Goal: Task Accomplishment & Management: Manage account settings

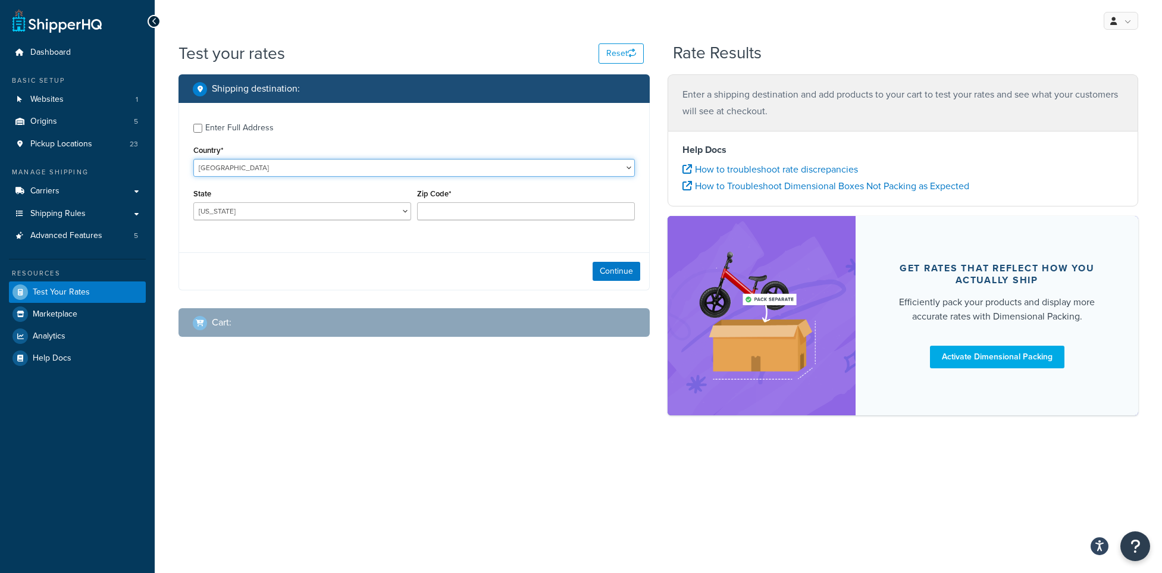
click at [444, 171] on select "United States United Kingdom Afghanistan Åland Islands Albania Algeria American…" at bounding box center [414, 168] width 442 height 18
select select "CA"
click at [193, 159] on select "United States United Kingdom Afghanistan Åland Islands Albania Algeria American…" at bounding box center [414, 168] width 442 height 18
click at [362, 214] on select "Alberta British Columbia Manitoba New Brunswick Newfoundland and Labrador North…" at bounding box center [302, 211] width 218 height 18
select select "BC"
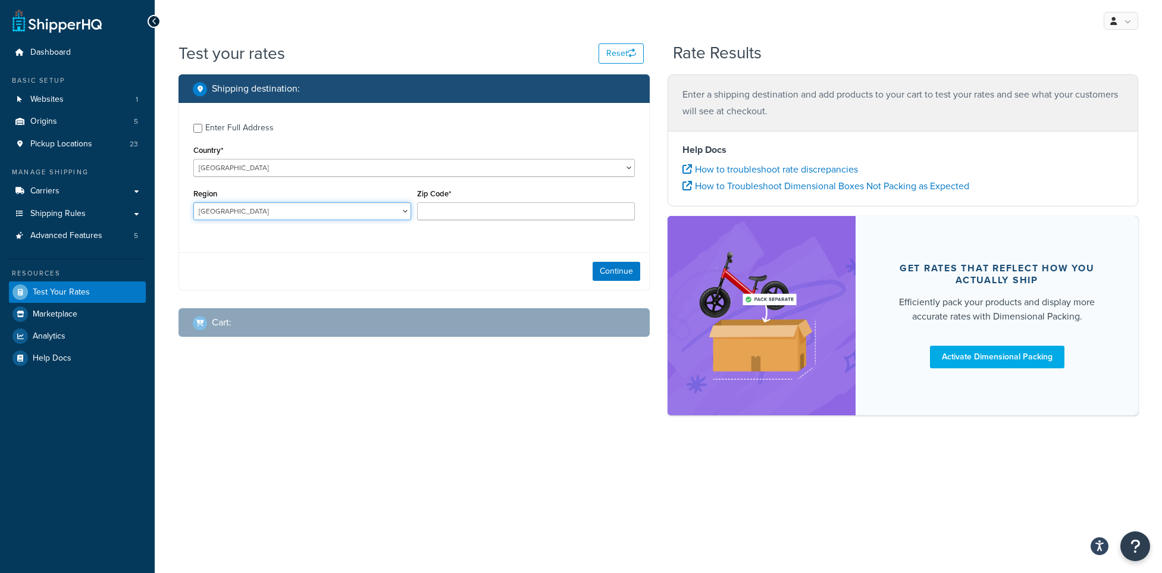
click at [193, 202] on select "Alberta British Columbia Manitoba New Brunswick Newfoundland and Labrador North…" at bounding box center [302, 211] width 218 height 18
click at [459, 212] on input "Zip Code*" at bounding box center [526, 211] width 218 height 18
type input "V5T 1E1"
click at [235, 126] on div "Enter Full Address" at bounding box center [239, 128] width 68 height 17
click at [202, 126] on input "Enter Full Address" at bounding box center [197, 128] width 9 height 9
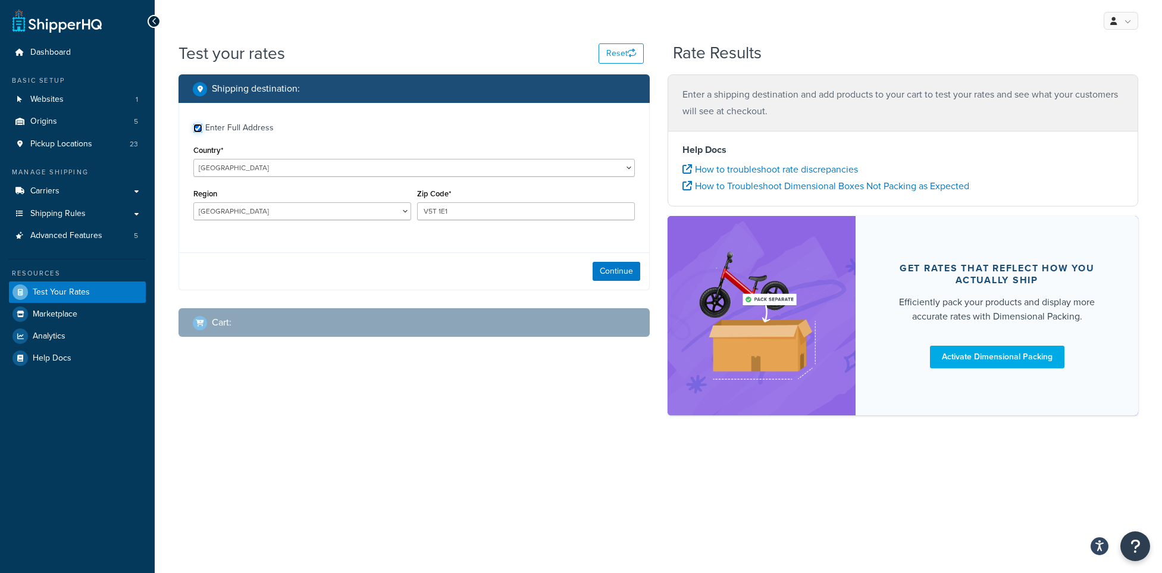
checkbox input "true"
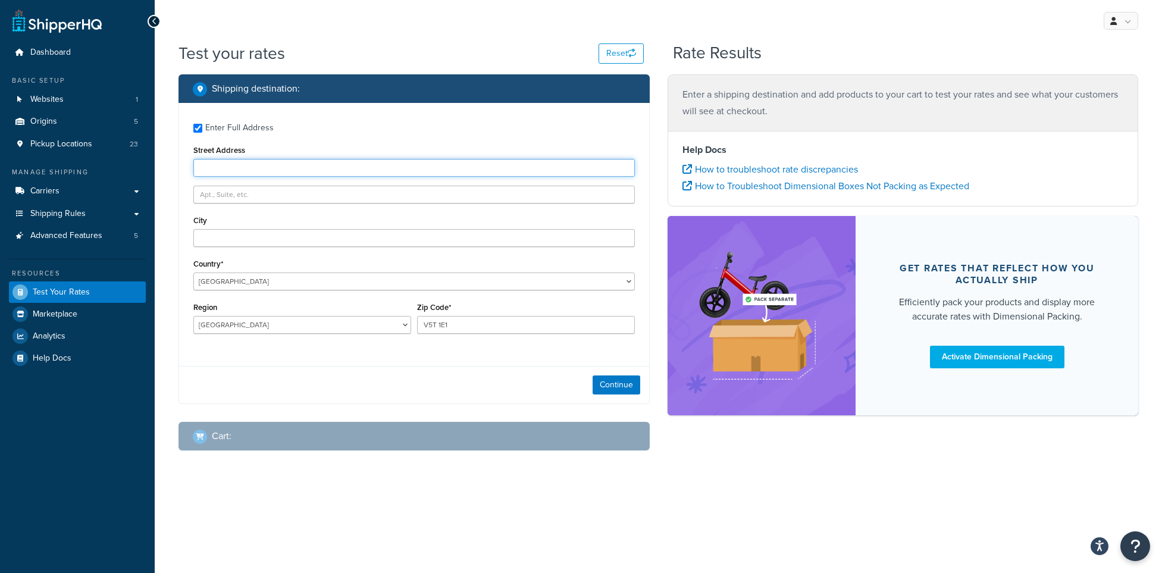
click at [304, 167] on input "Street Address" at bounding box center [414, 168] width 442 height 18
type input "1077 Great Northern Way"
type input "Vancouver"
click at [614, 386] on button "Continue" at bounding box center [617, 385] width 48 height 19
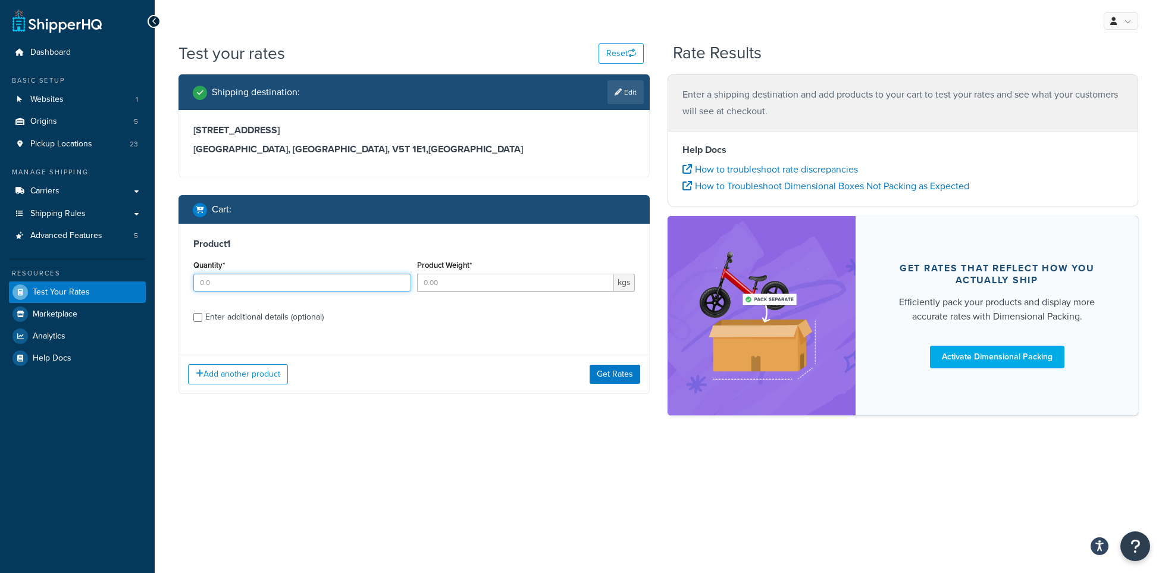
click at [382, 282] on input "Quantity*" at bounding box center [302, 283] width 218 height 18
type input "1"
drag, startPoint x: 471, startPoint y: 281, endPoint x: 488, endPoint y: 286, distance: 18.1
click at [471, 281] on input "Product Weight*" at bounding box center [515, 283] width 197 height 18
type input "1"
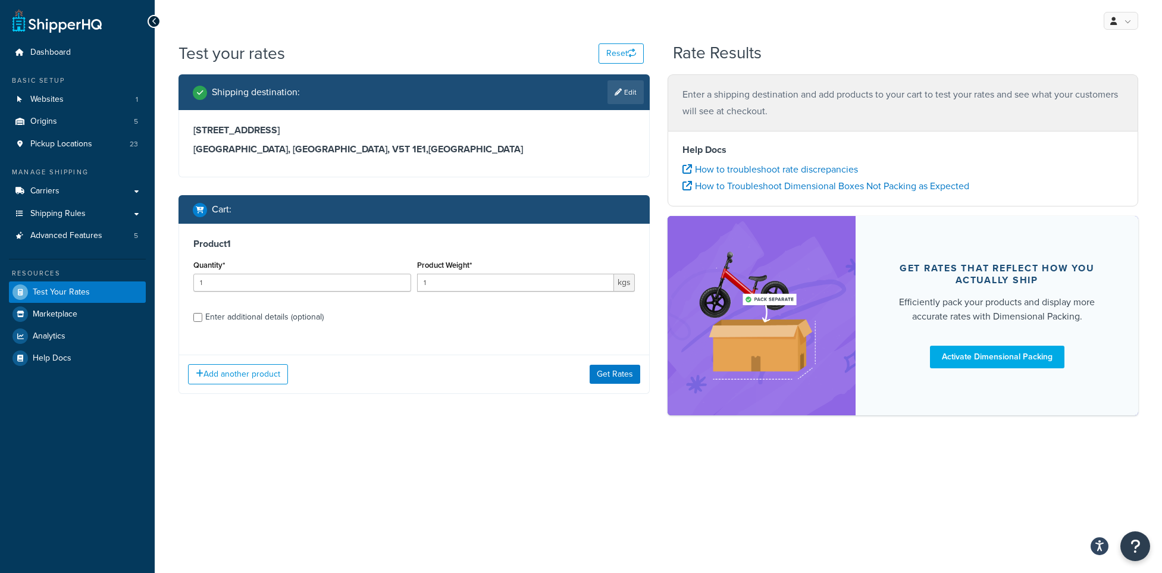
click at [252, 312] on div "Enter additional details (optional)" at bounding box center [264, 317] width 118 height 17
click at [202, 313] on input "Enter additional details (optional)" at bounding box center [197, 317] width 9 height 9
checkbox input "true"
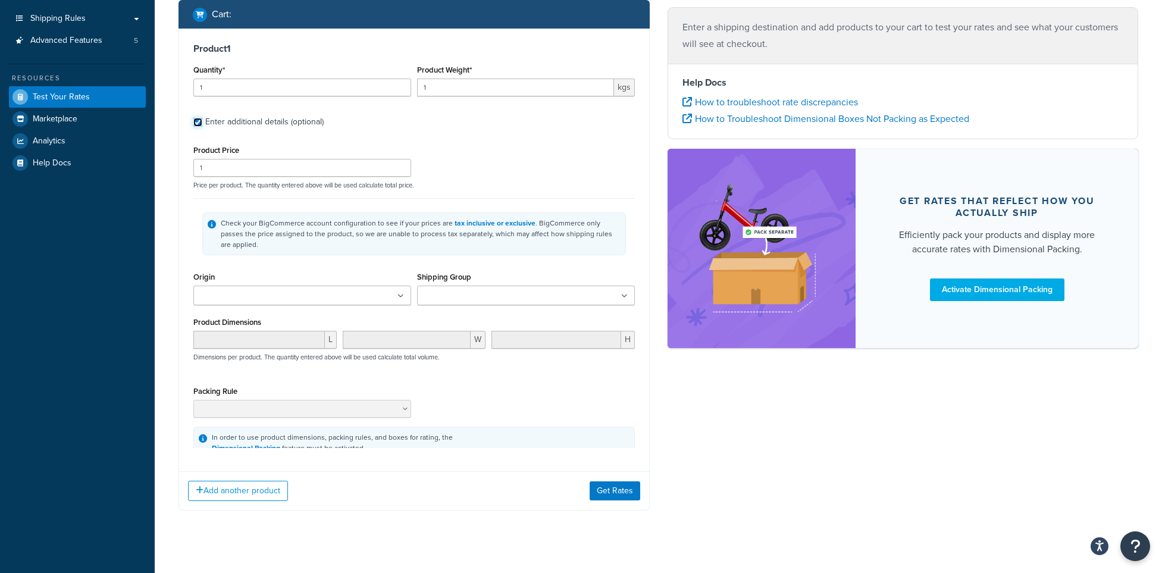
scroll to position [210, 0]
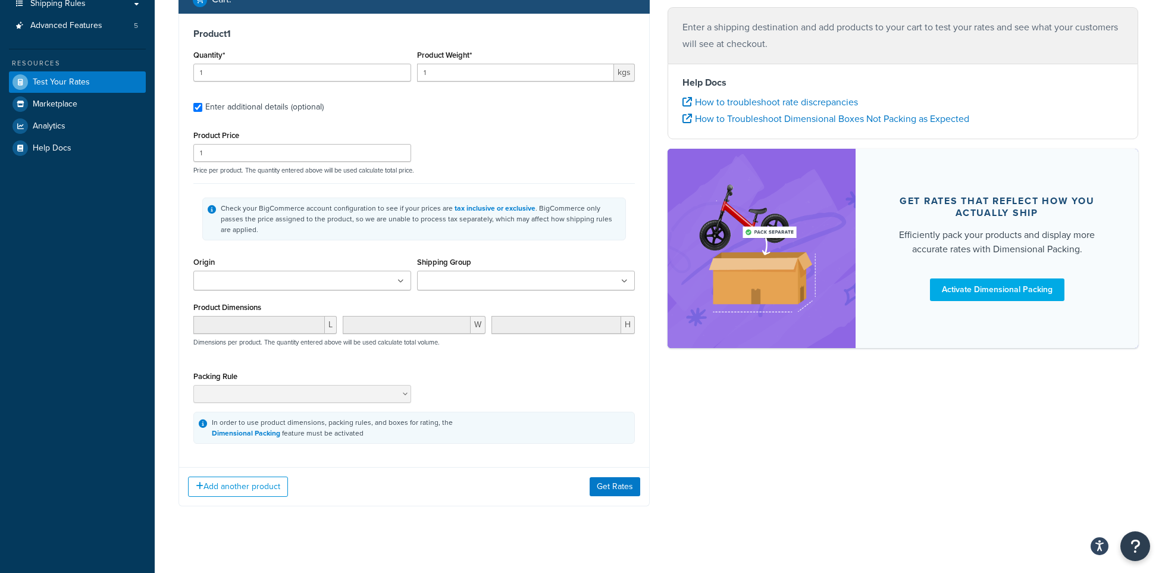
click at [488, 275] on input "Shipping Group" at bounding box center [473, 281] width 105 height 13
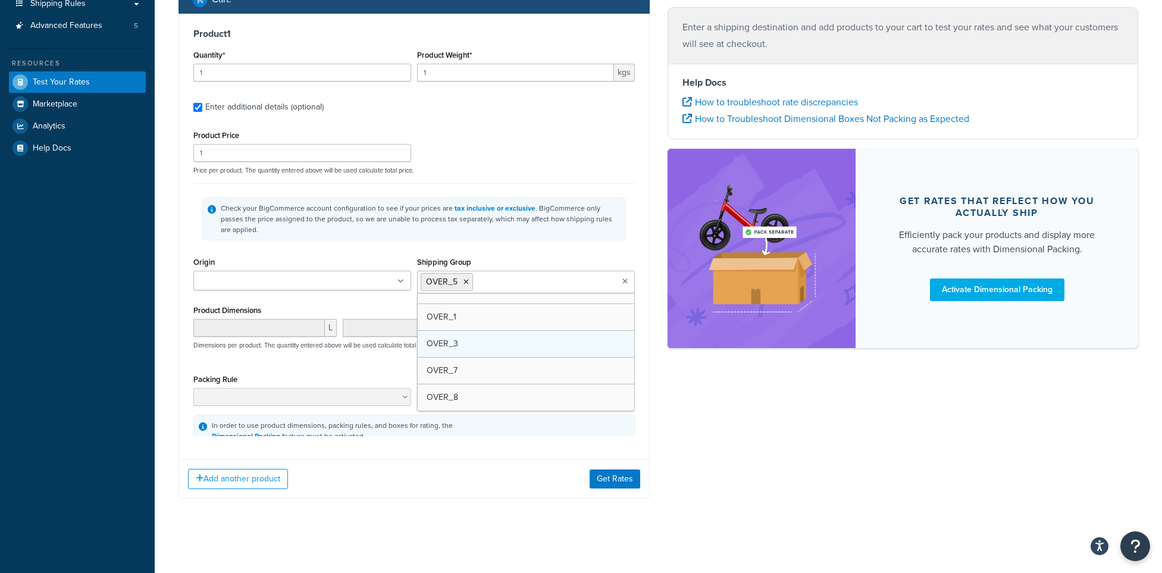
scroll to position [283, 0]
click at [354, 302] on div "Product Dimensions L W H Dimensions per product. The quantity entered above wil…" at bounding box center [414, 332] width 442 height 60
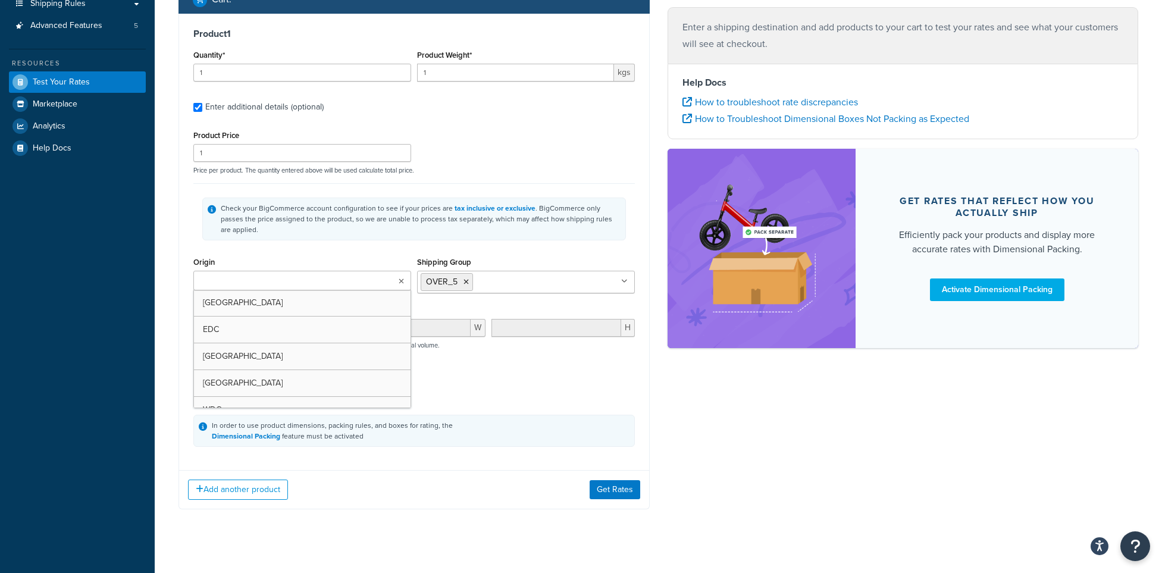
click at [386, 274] on ul at bounding box center [302, 281] width 218 height 20
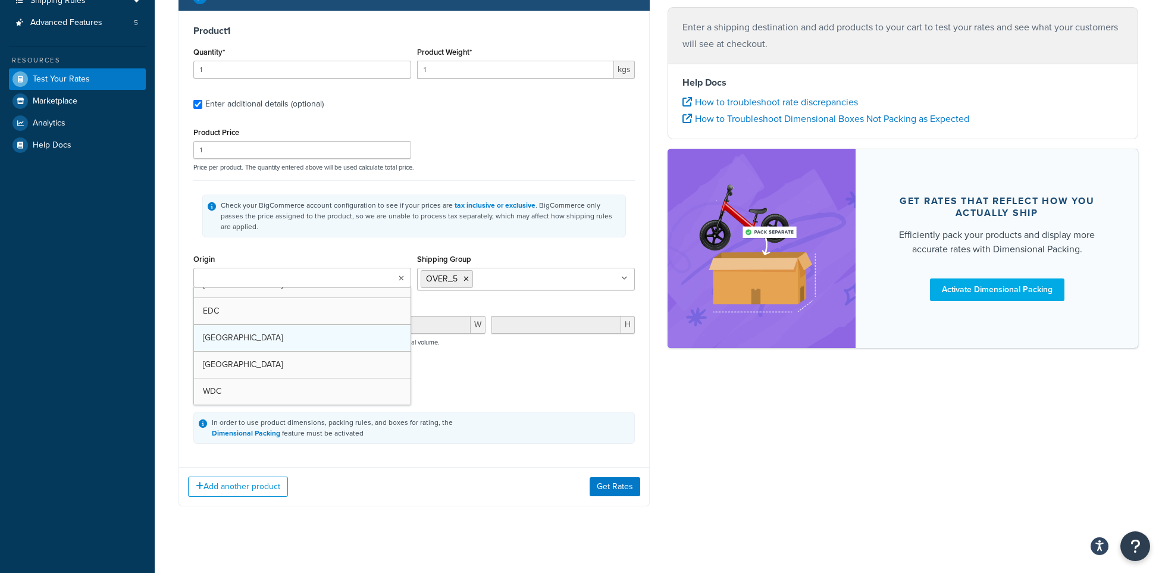
scroll to position [0, 0]
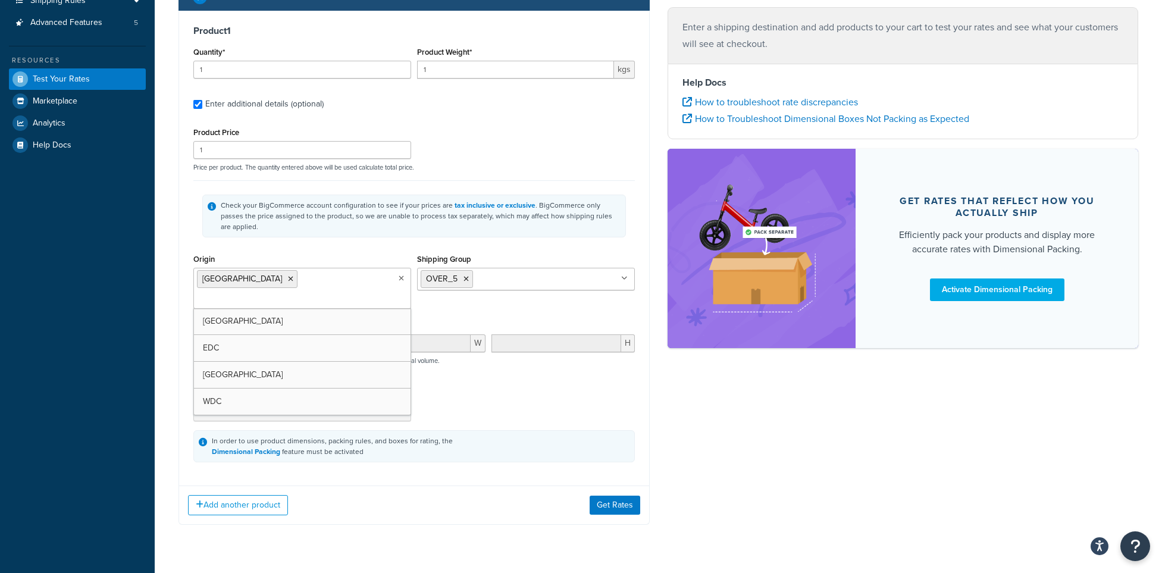
click at [288, 276] on icon at bounding box center [290, 279] width 5 height 7
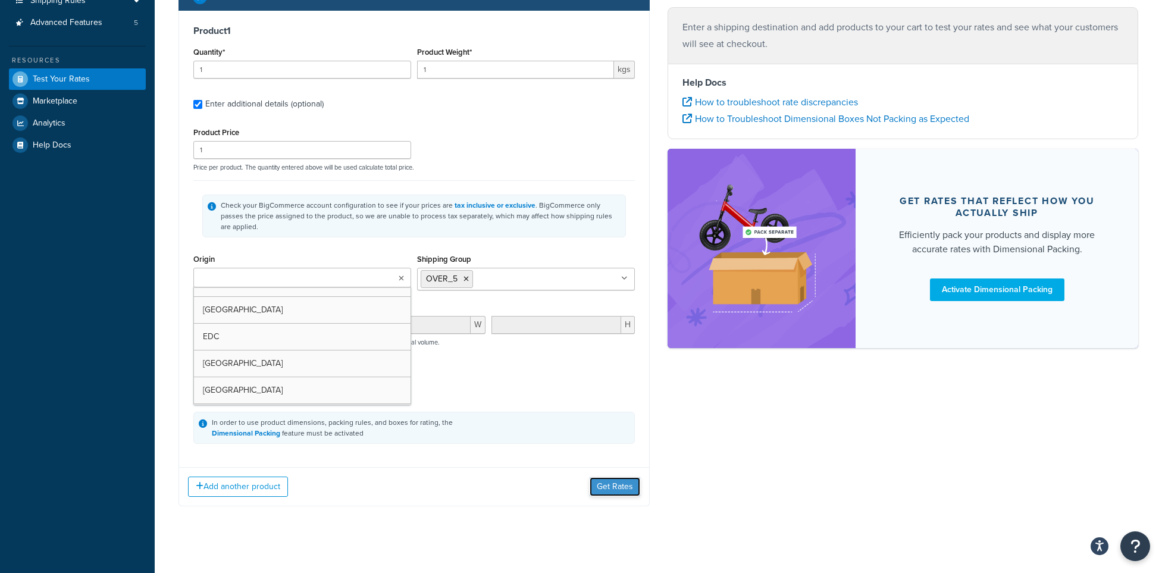
click at [606, 477] on button "Get Rates" at bounding box center [615, 486] width 51 height 19
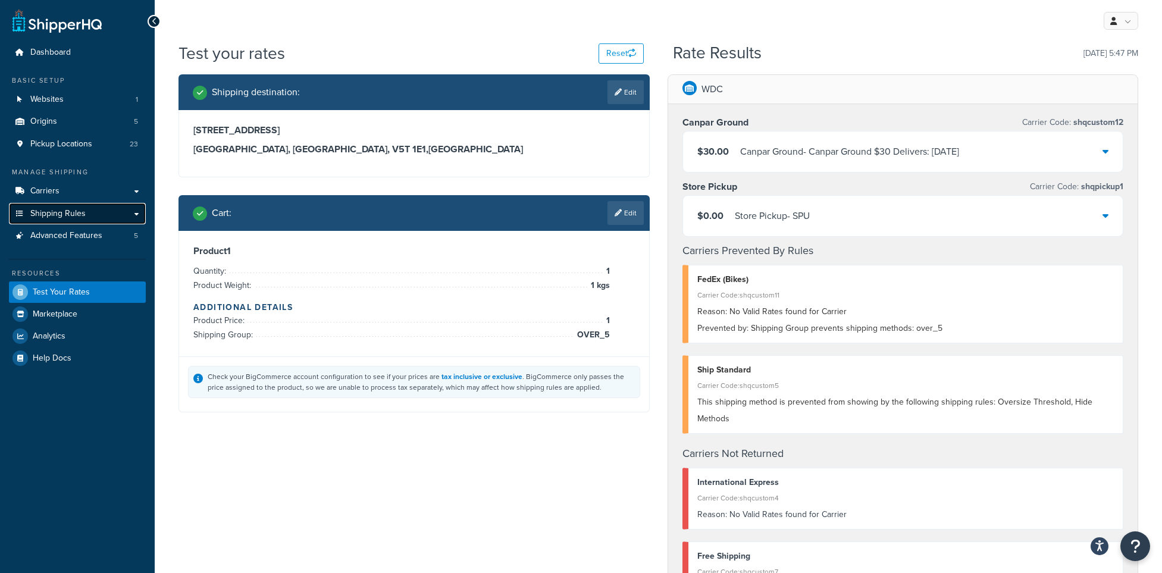
click at [87, 206] on link "Shipping Rules" at bounding box center [77, 214] width 137 height 22
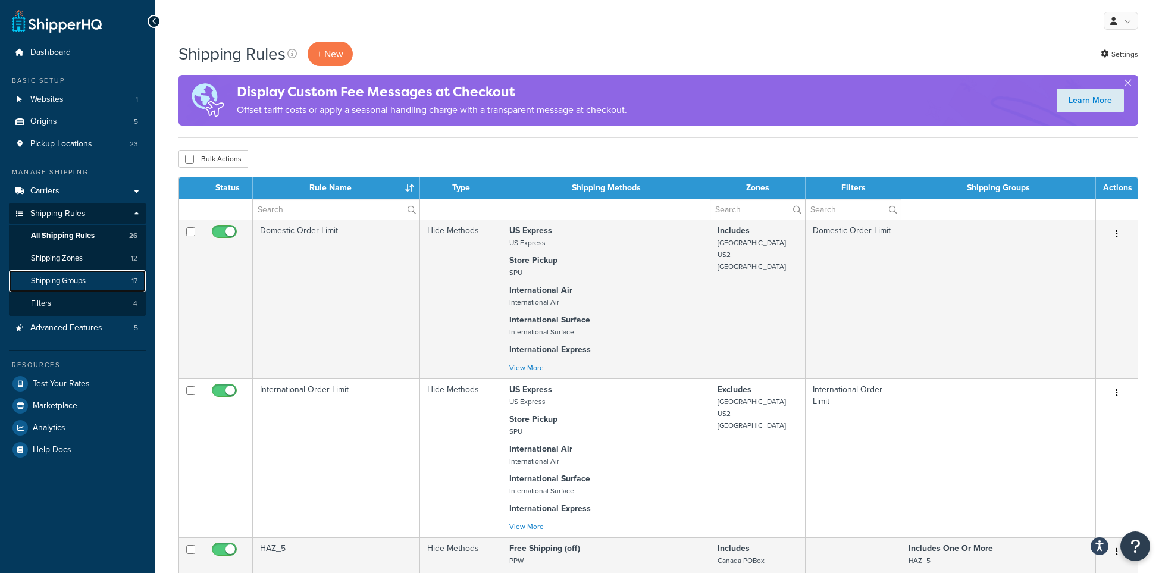
click at [84, 282] on span "Shipping Groups" at bounding box center [58, 281] width 55 height 10
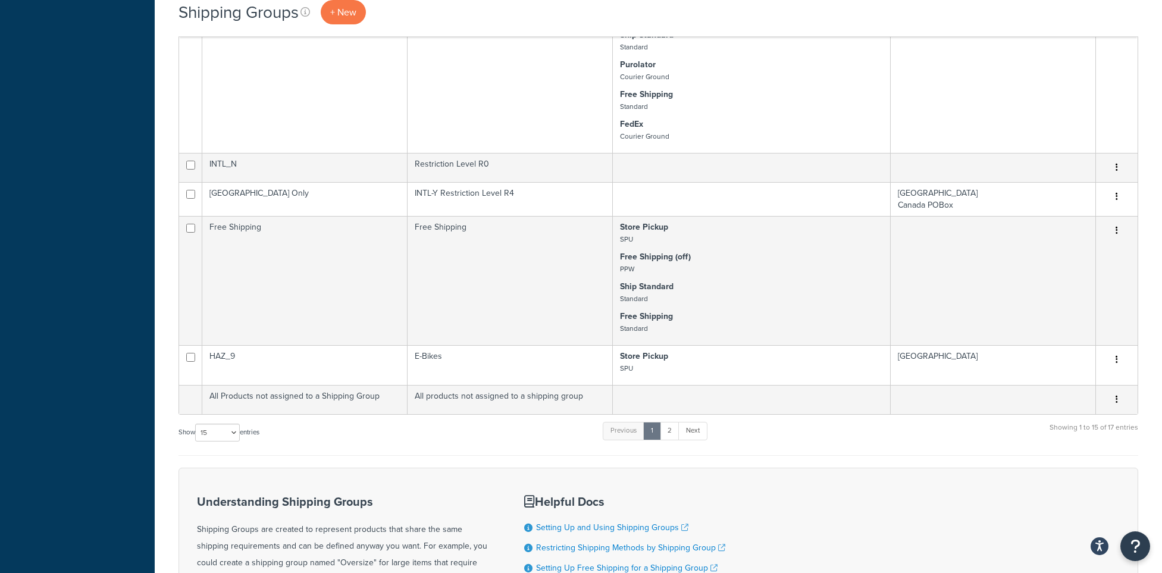
scroll to position [756, 0]
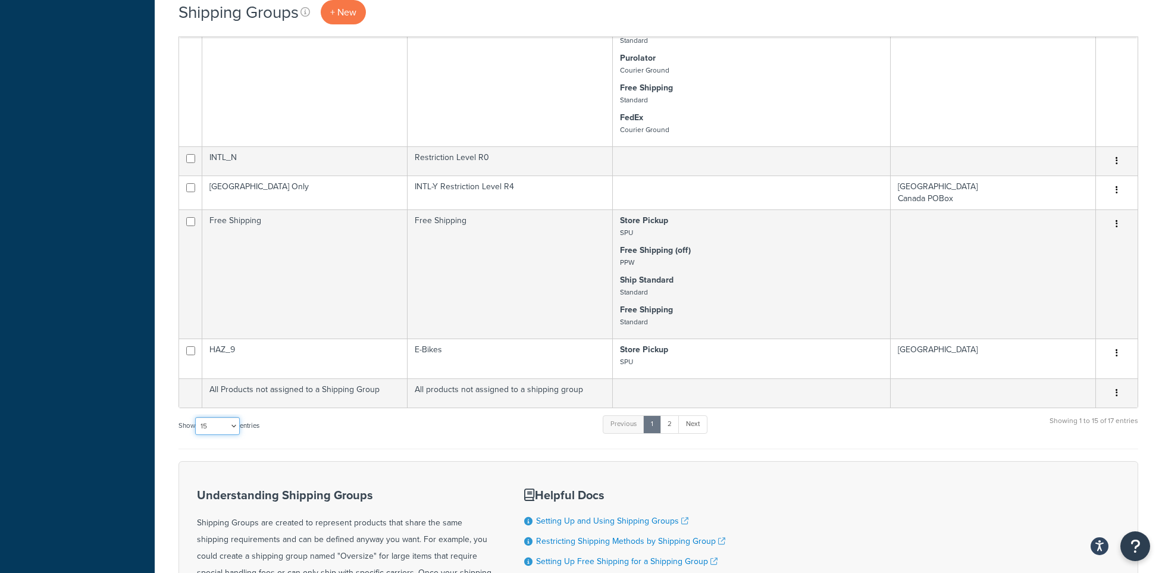
click at [222, 429] on select "10 15 25 50 100" at bounding box center [217, 426] width 45 height 18
select select "50"
click at [196, 435] on select "10 15 25 50 100" at bounding box center [217, 426] width 45 height 18
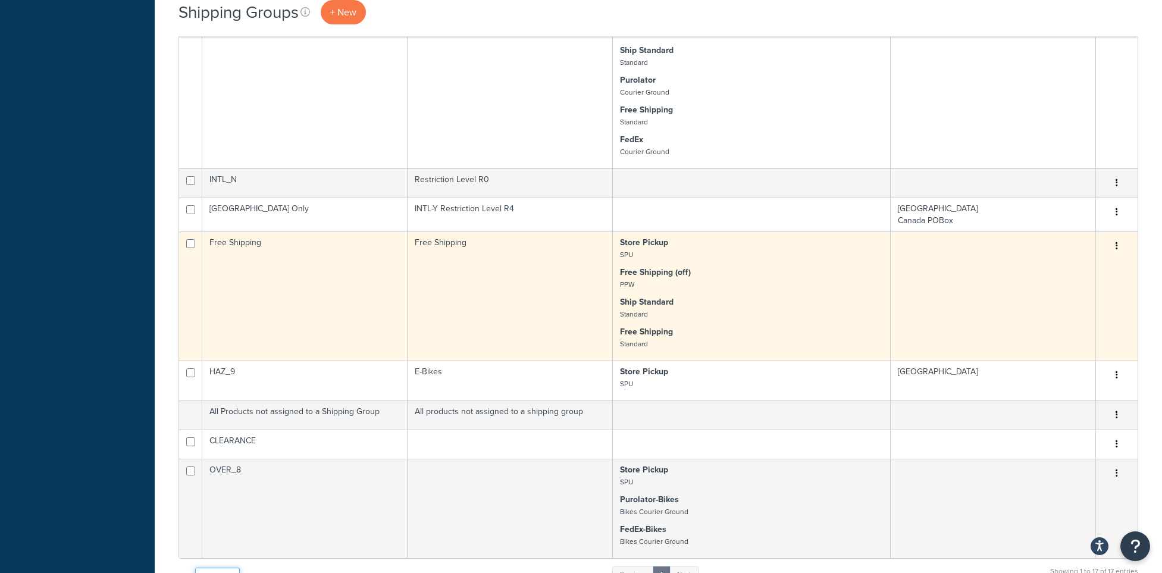
scroll to position [733, 0]
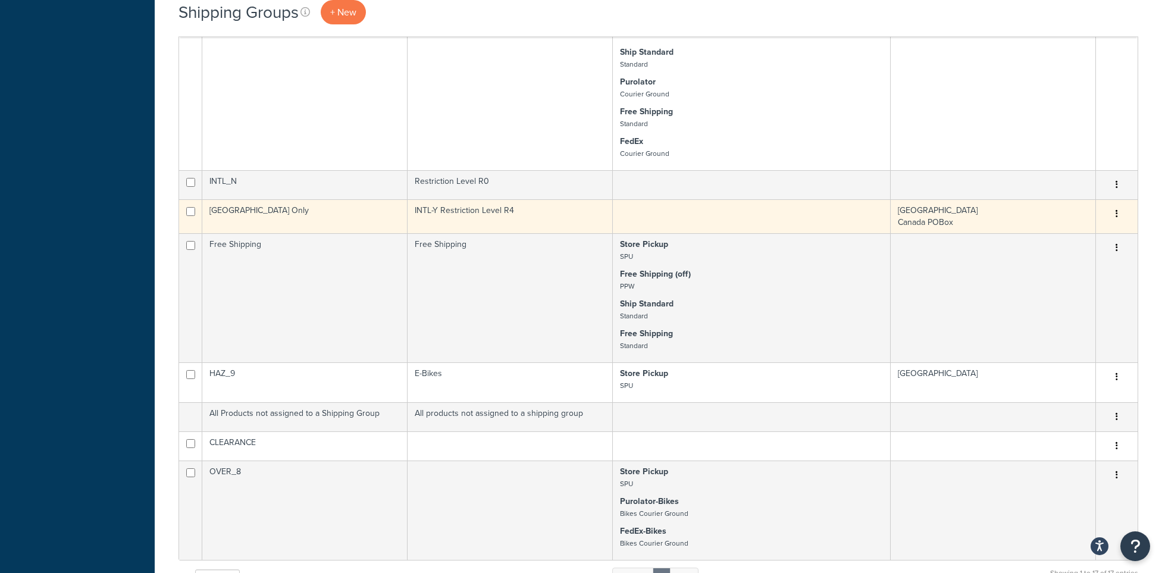
click at [261, 207] on td "Canada Only" at bounding box center [304, 216] width 205 height 34
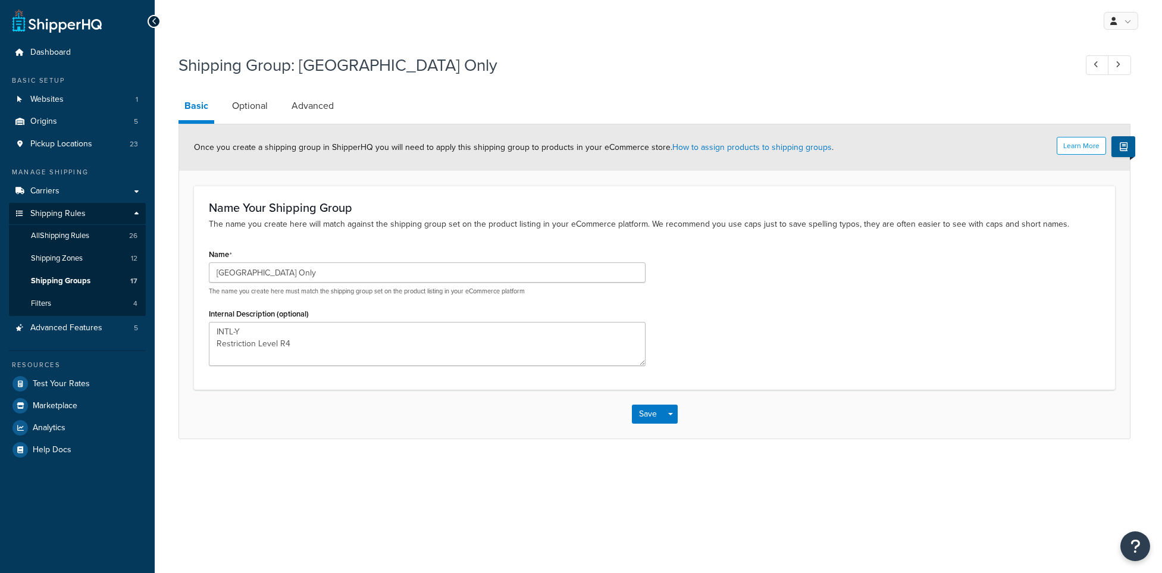
type textarea "INTL-Y Restriction Level R4"
click at [244, 109] on link "Optional" at bounding box center [250, 106] width 48 height 29
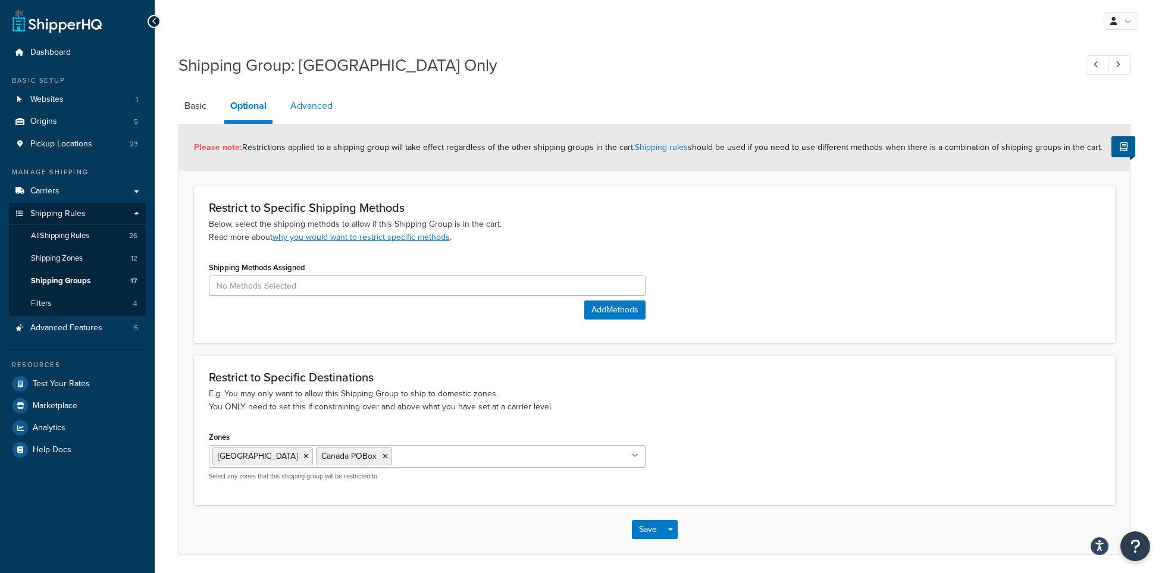
click at [323, 111] on link "Advanced" at bounding box center [311, 106] width 54 height 29
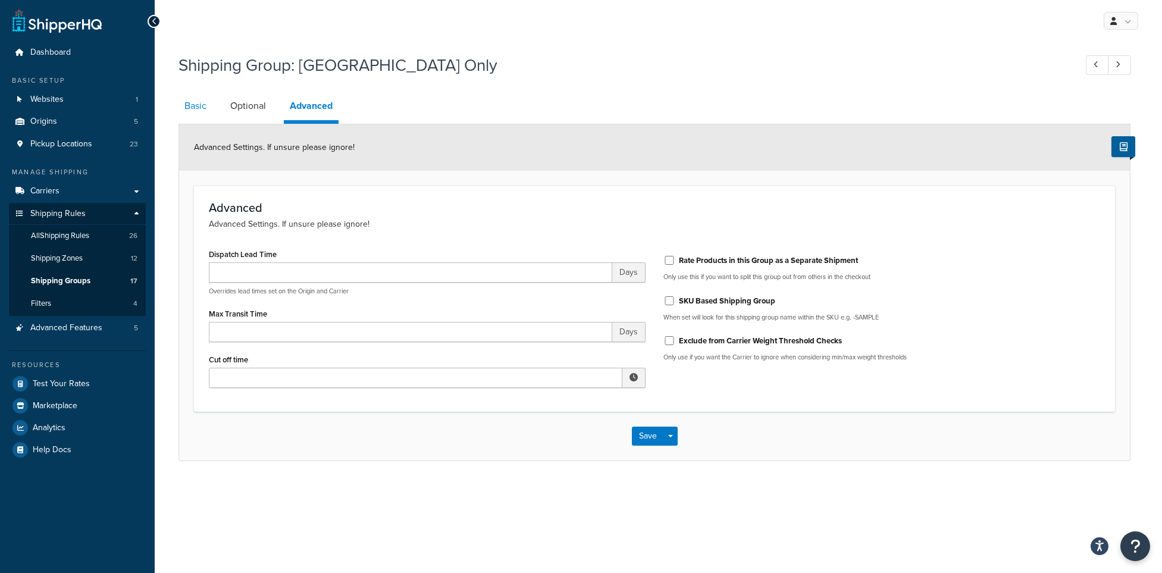
click at [198, 111] on link "Basic" at bounding box center [196, 106] width 34 height 29
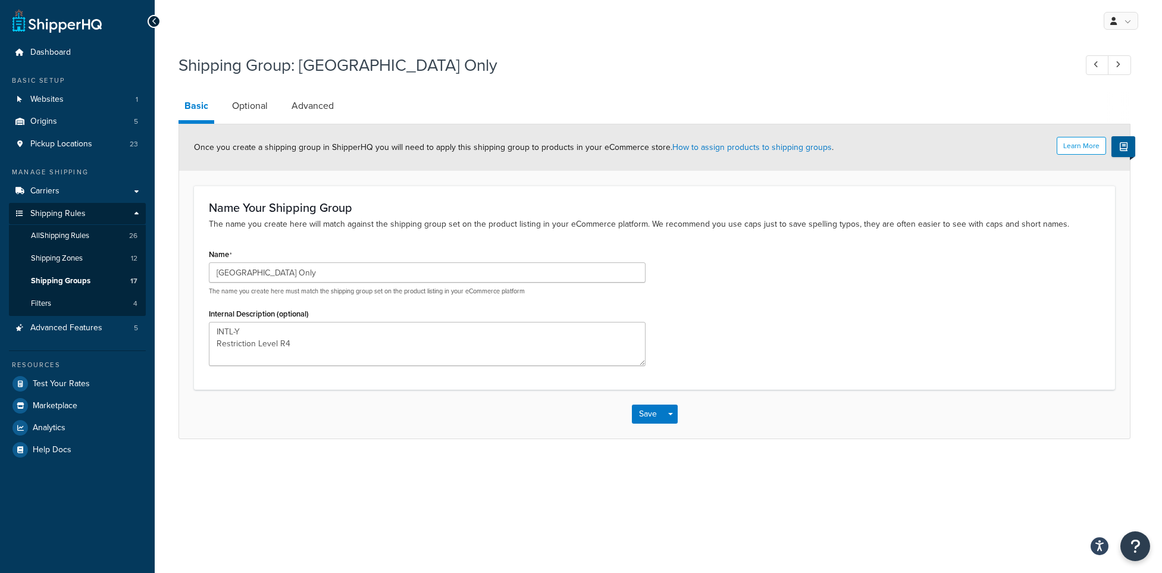
type textarea "INTL-Y Restriction Level R4"
click at [760, 148] on link "How to assign products to shipping groups" at bounding box center [753, 147] width 160 height 12
